Goal: Entertainment & Leisure: Consume media (video, audio)

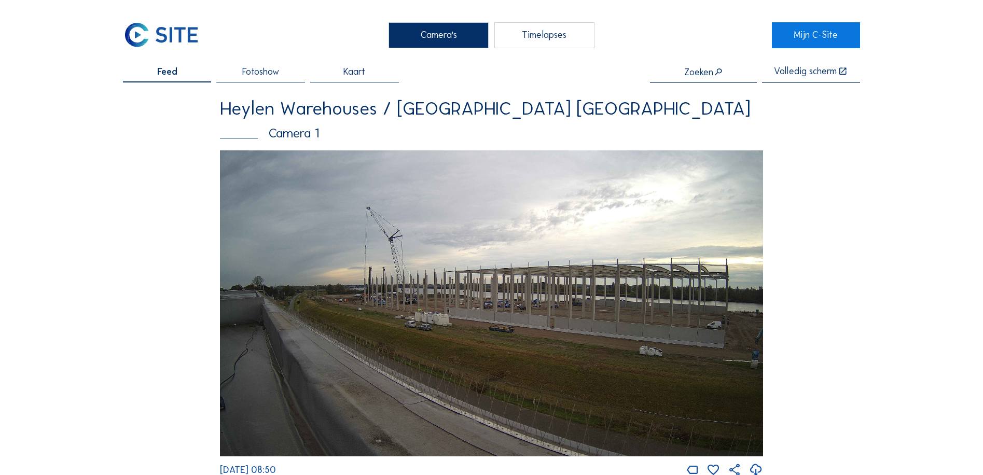
click at [574, 32] on div "Timelapses" at bounding box center [544, 35] width 100 height 26
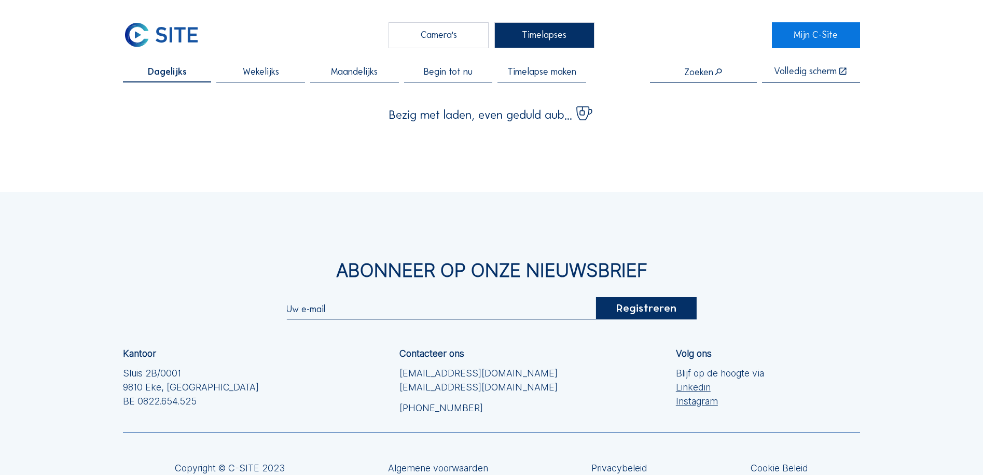
click at [247, 74] on span "Wekelijks" at bounding box center [261, 71] width 36 height 9
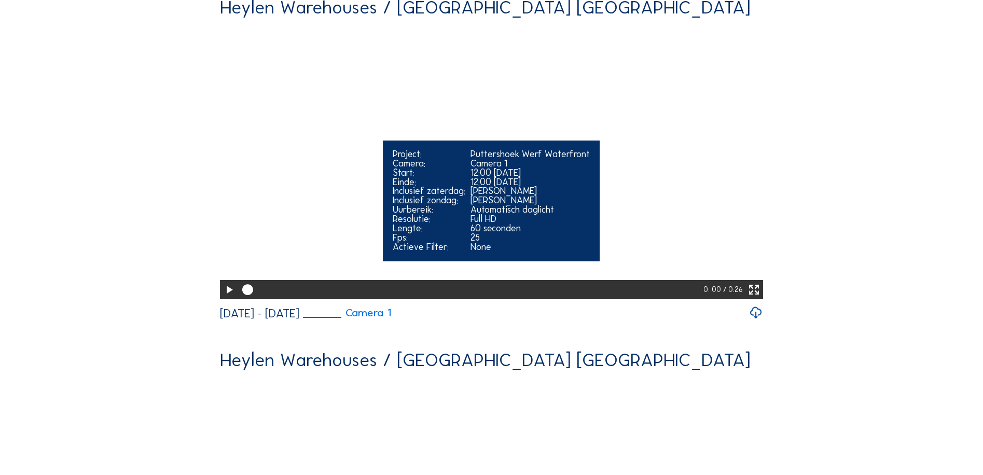
scroll to position [104, 0]
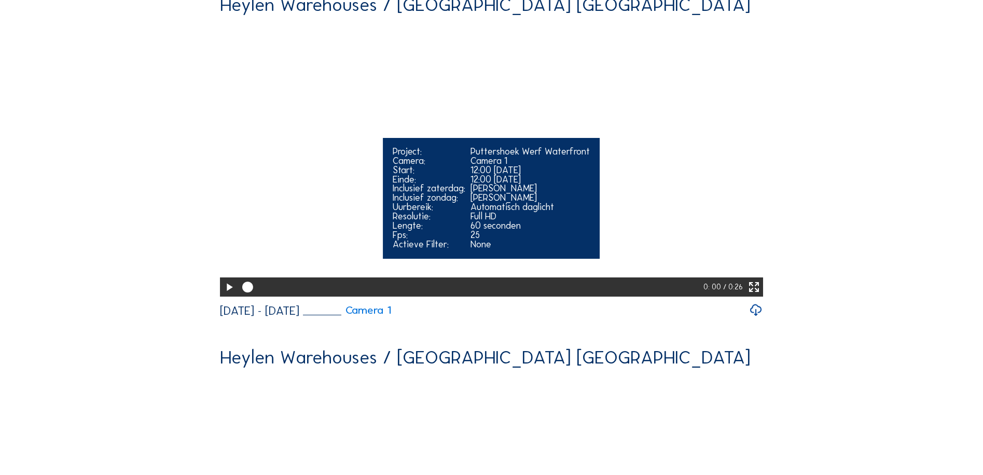
click at [224, 296] on icon at bounding box center [229, 288] width 13 height 16
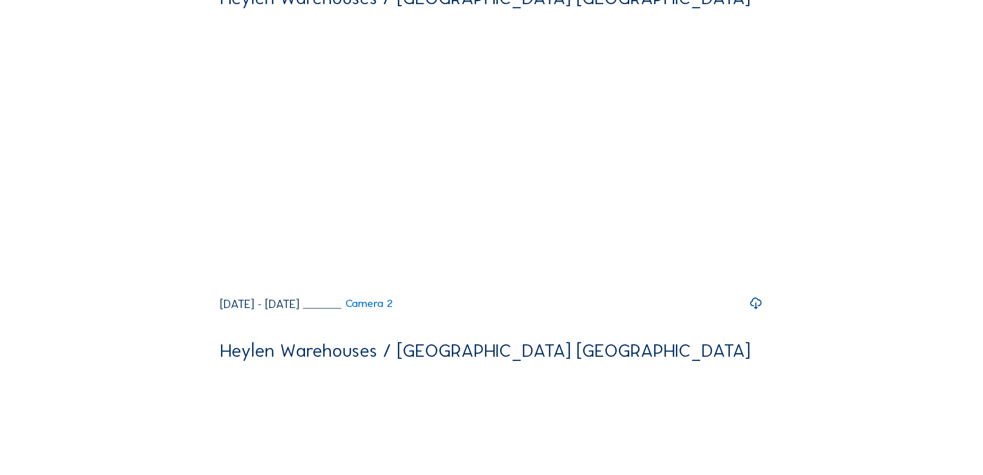
scroll to position [467, 0]
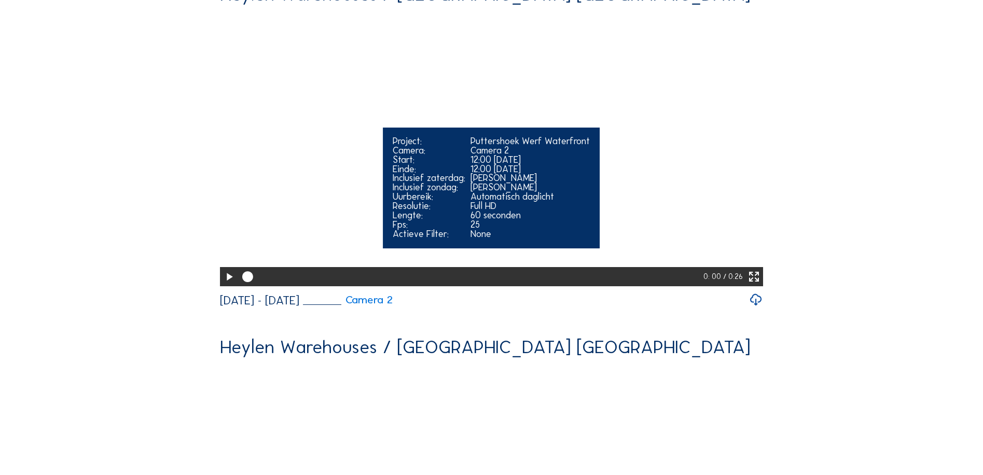
click at [226, 285] on icon at bounding box center [229, 277] width 13 height 16
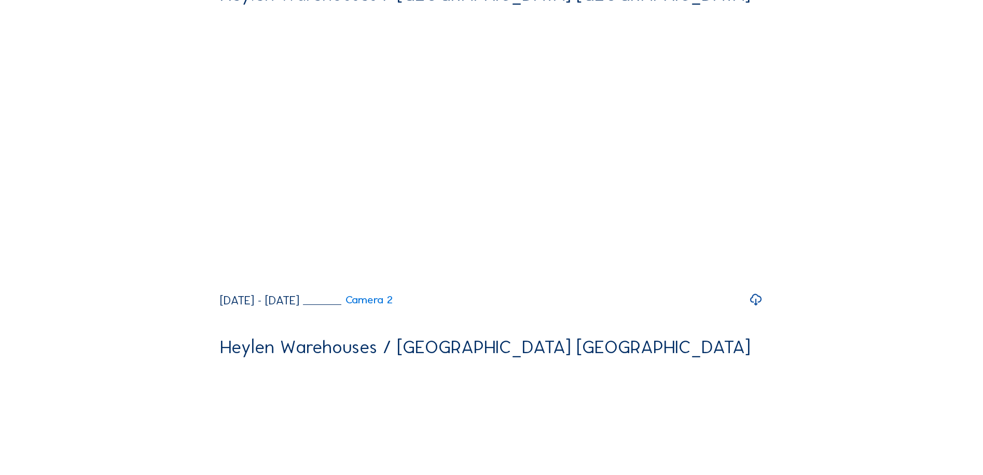
click at [758, 309] on icon at bounding box center [756, 300] width 14 height 17
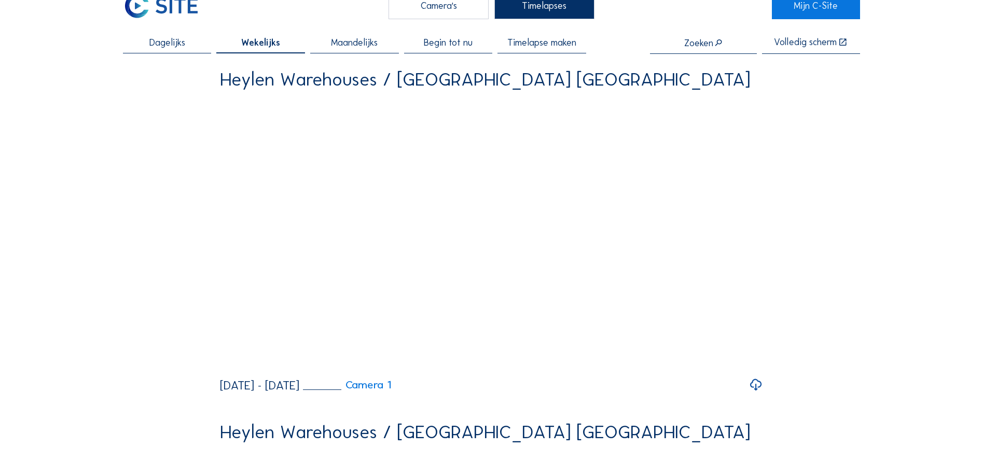
scroll to position [0, 0]
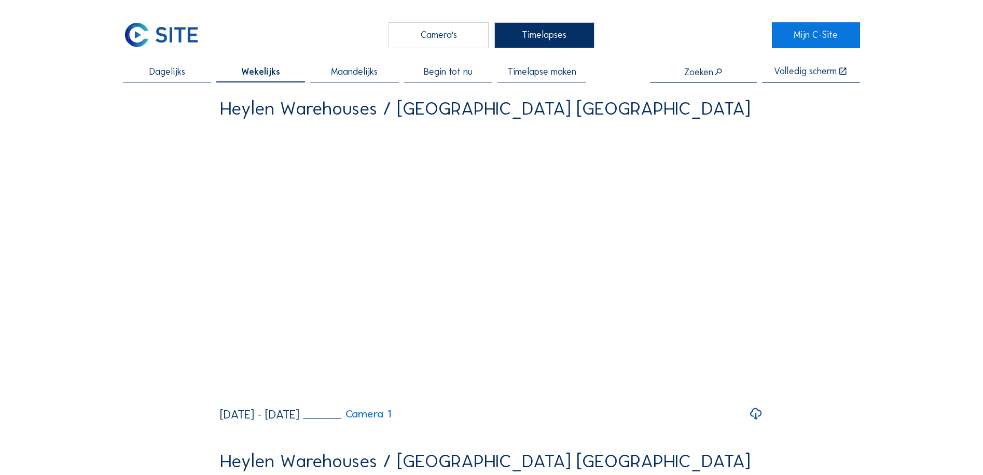
click at [183, 73] on span "Dagelijks" at bounding box center [167, 71] width 36 height 9
click at [461, 29] on div "Camera's" at bounding box center [439, 35] width 100 height 26
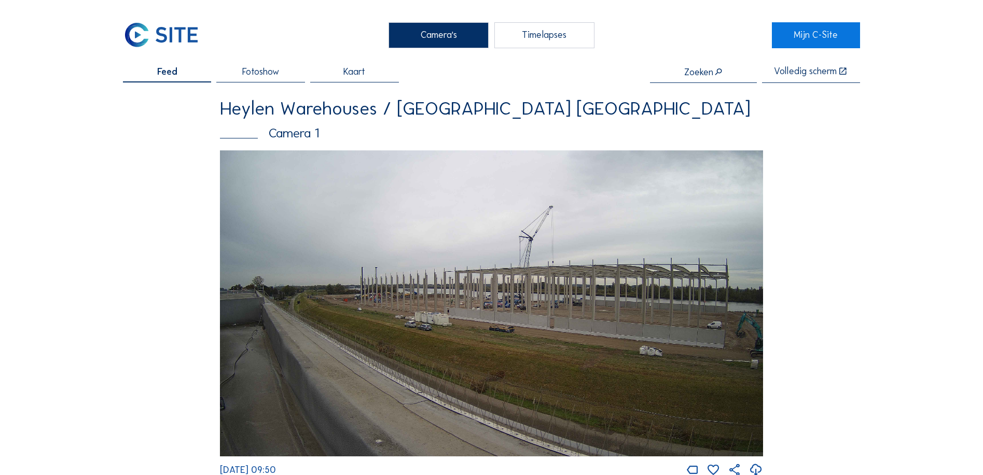
click at [551, 30] on div "Timelapses" at bounding box center [544, 35] width 100 height 26
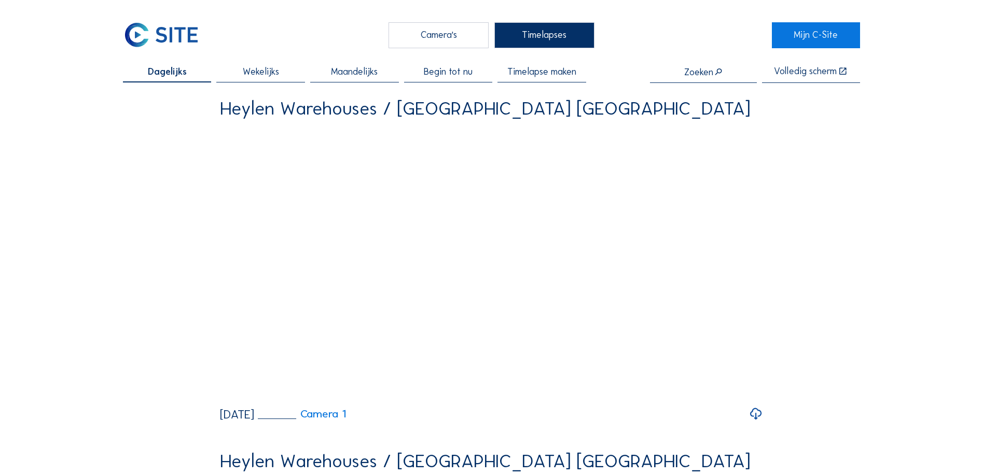
click at [258, 80] on div "Wekelijks" at bounding box center [260, 75] width 89 height 16
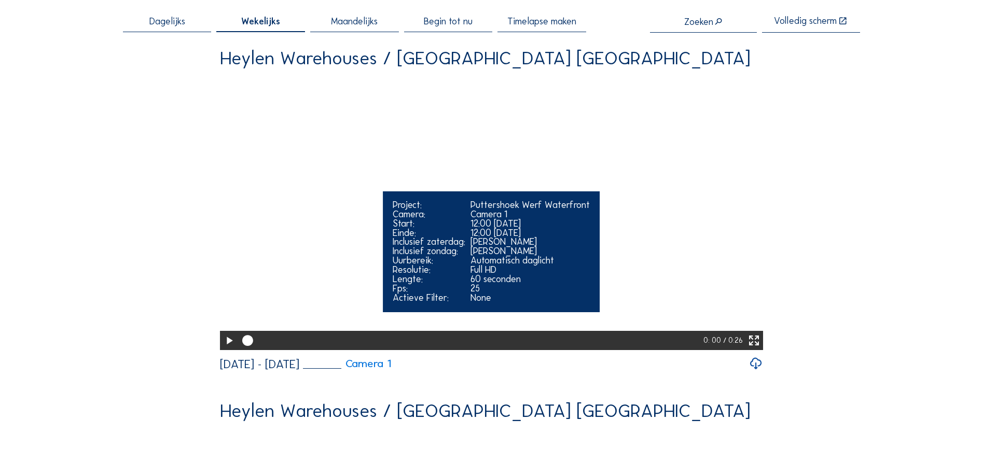
scroll to position [52, 0]
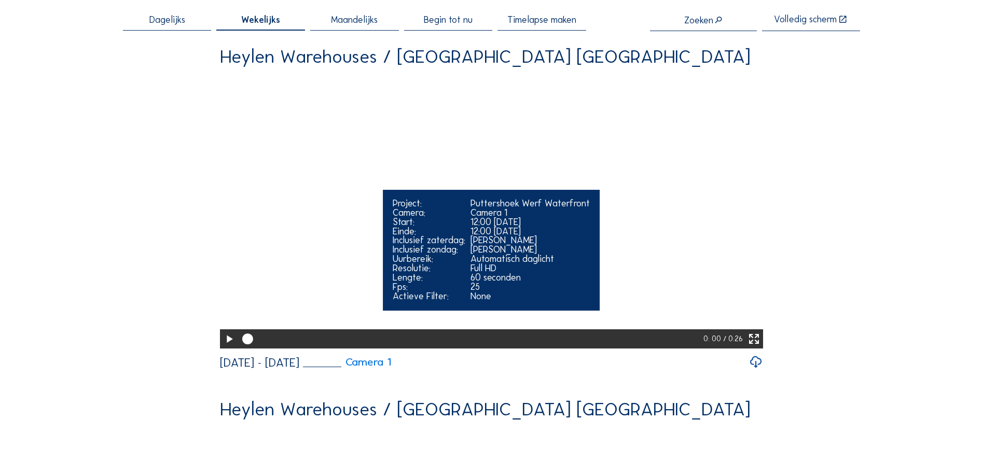
click at [224, 348] on icon at bounding box center [229, 340] width 13 height 16
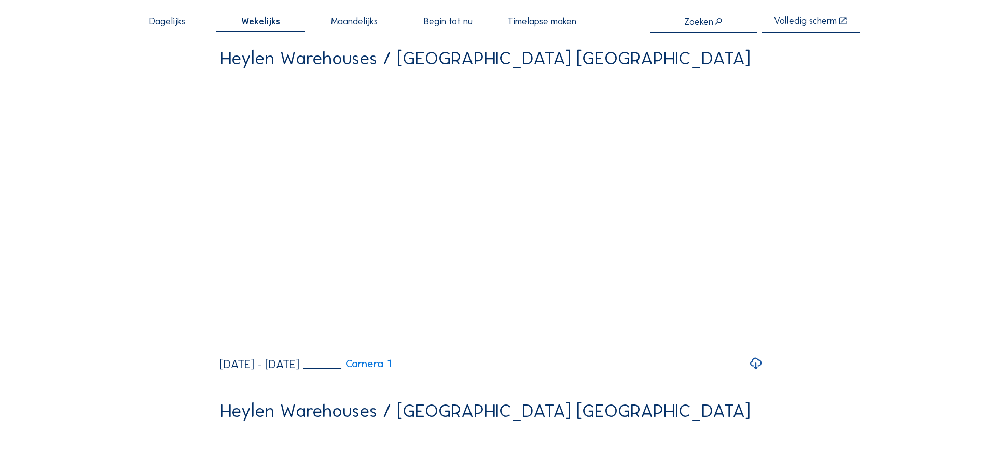
scroll to position [0, 0]
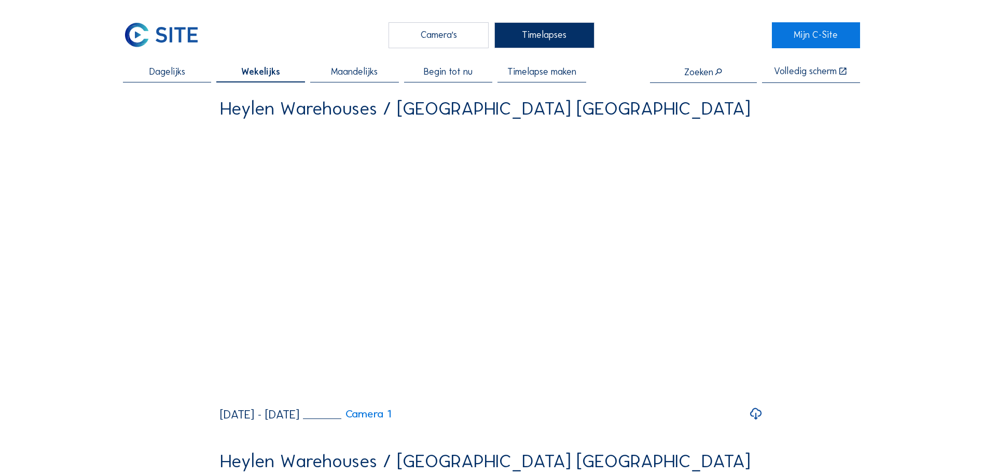
click at [416, 33] on div "Camera's" at bounding box center [439, 35] width 100 height 26
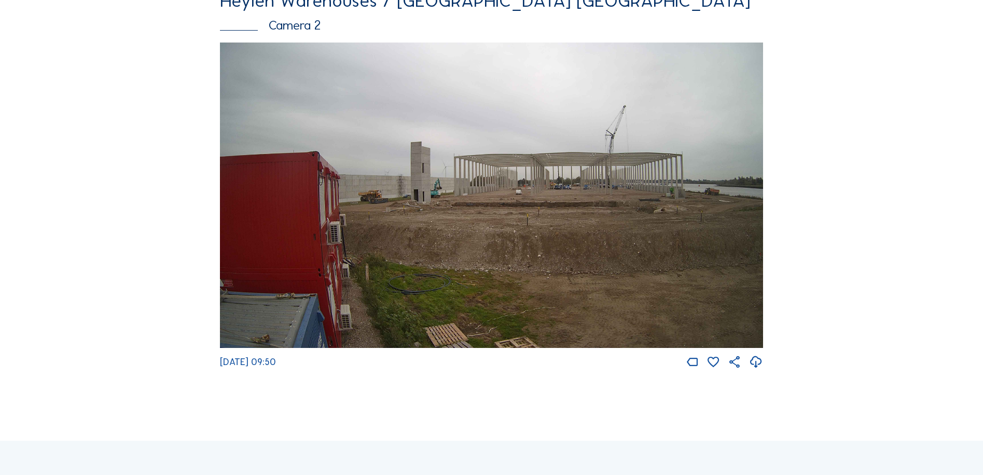
scroll to position [519, 0]
